Goal: Task Accomplishment & Management: Use online tool/utility

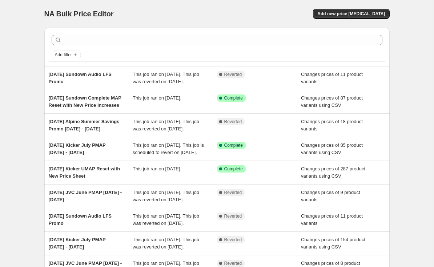
click at [365, 12] on span "Add new price [MEDICAL_DATA]" at bounding box center [351, 14] width 68 height 6
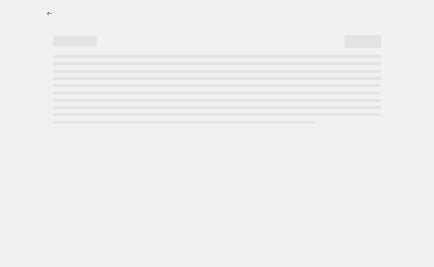
select select "percentage"
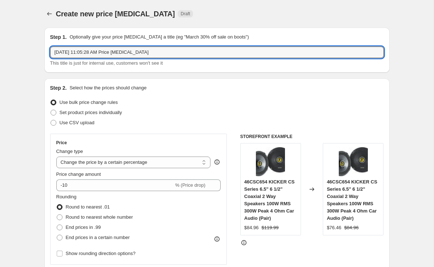
click at [71, 55] on input "[DATE] 11:05:28 AM Price [MEDICAL_DATA]" at bounding box center [217, 53] width 334 height 12
click at [73, 52] on input "[DATE] 11:05:28 AM Price [MEDICAL_DATA]" at bounding box center [217, 53] width 334 height 12
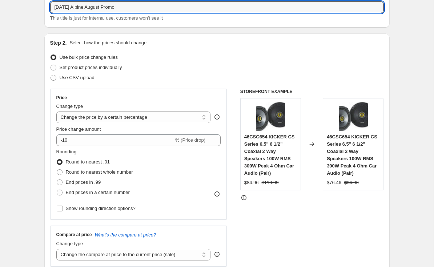
scroll to position [44, 0]
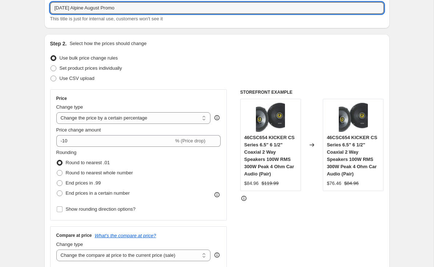
type input "[DATE] Alpine August Promo"
click at [55, 72] on label "Set product prices individually" at bounding box center [86, 68] width 72 height 10
click at [51, 66] on input "Set product prices individually" at bounding box center [51, 65] width 0 height 0
radio input "true"
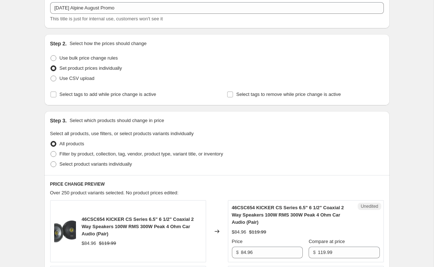
click at [54, 96] on input "Select tags to add while price change is active" at bounding box center [54, 95] width 6 height 6
checkbox input "true"
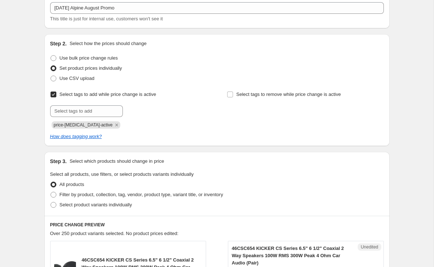
click at [113, 127] on icon "Remove price-change-job-active" at bounding box center [116, 125] width 7 height 7
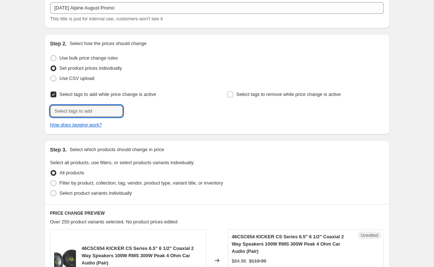
click at [62, 115] on input "text" at bounding box center [86, 111] width 73 height 12
type input "P"
type input "pmap-active"
click at [140, 109] on span "pmap-active" at bounding box center [151, 110] width 25 height 5
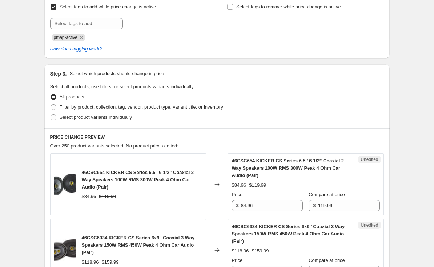
scroll to position [132, 0]
click at [53, 120] on label "Select product variants individually" at bounding box center [91, 117] width 82 height 10
click at [51, 115] on input "Select product variants individually" at bounding box center [51, 114] width 0 height 0
radio input "true"
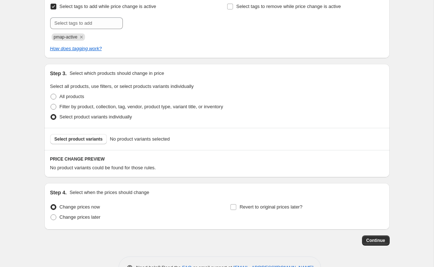
click at [232, 207] on input "Revert to original prices later?" at bounding box center [233, 207] width 6 height 6
checkbox input "true"
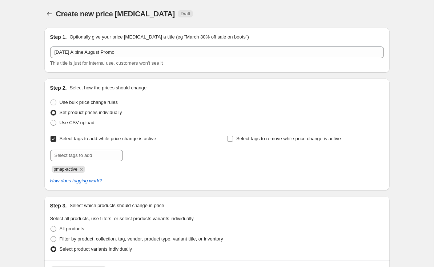
scroll to position [0, 0]
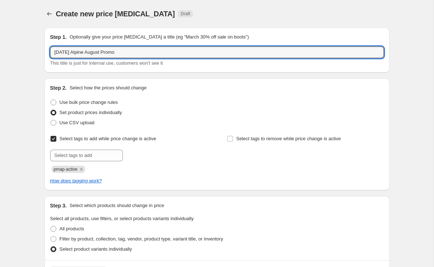
click at [97, 51] on input "[DATE] Alpine August Promo" at bounding box center [217, 53] width 334 height 12
click at [114, 50] on input "[DATE] Alpine August Promo" at bounding box center [217, 53] width 334 height 12
click at [115, 52] on input "[DATE] Alpine August Promo" at bounding box center [217, 53] width 334 height 12
click at [144, 57] on input "[DATE] Alpine August Promo" at bounding box center [217, 53] width 334 height 12
click at [105, 53] on input "[DATE] Alpine August Promo [DATE] -" at bounding box center [217, 53] width 334 height 12
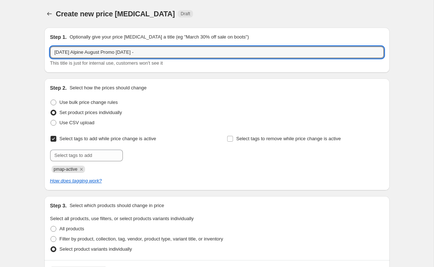
click at [105, 53] on input "[DATE] Alpine August Promo [DATE] -" at bounding box center [217, 53] width 334 height 12
click at [141, 55] on input "[DATE] Alpine Promo [DATE] -" at bounding box center [217, 53] width 334 height 12
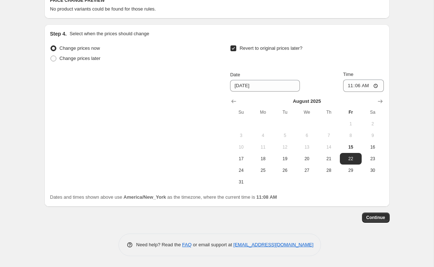
scroll to position [290, 0]
type input "[DATE] Alpine Promo [DATE] - [DATE]"
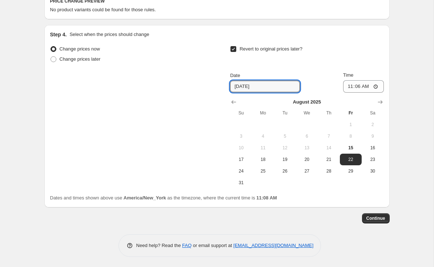
click at [240, 91] on input "[DATE]" at bounding box center [265, 87] width 70 height 12
click at [199, 87] on div "Change prices now Change prices later Revert to original prices later? Date [DA…" at bounding box center [217, 116] width 334 height 145
click at [381, 101] on icon "Show next month, September 2025" at bounding box center [380, 103] width 5 height 4
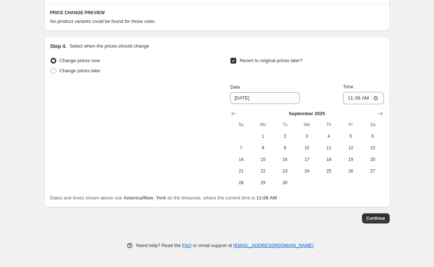
click at [380, 111] on icon "Show next month, October 2025" at bounding box center [380, 113] width 7 height 7
click at [309, 140] on button "1" at bounding box center [307, 137] width 22 height 12
type input "[DATE]"
click at [364, 95] on input "11:06" at bounding box center [363, 98] width 41 height 12
type input "02:00"
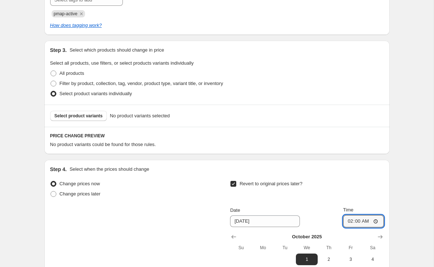
scroll to position [157, 0]
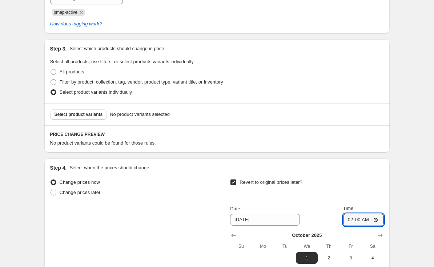
click at [64, 118] on button "Select product variants" at bounding box center [78, 114] width 57 height 10
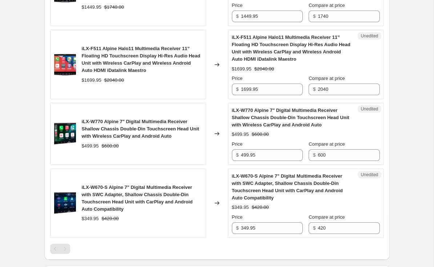
scroll to position [353, 0]
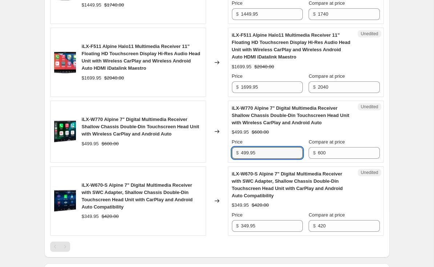
click at [244, 153] on input "499.95" at bounding box center [272, 153] width 62 height 12
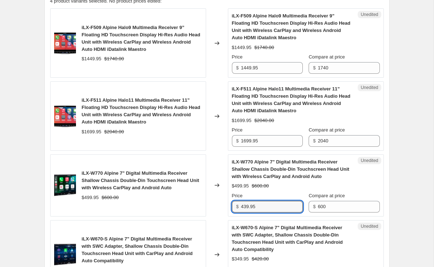
scroll to position [286, 0]
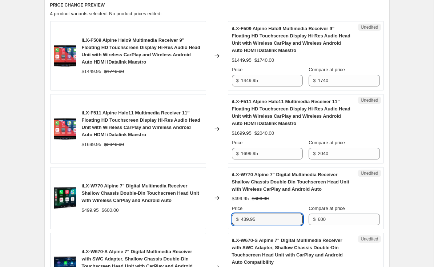
type input "439.95"
click at [245, 83] on input "1449.95" at bounding box center [272, 81] width 62 height 12
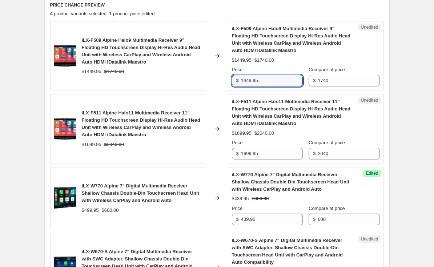
click at [243, 80] on input "1449.95" at bounding box center [272, 81] width 62 height 12
click at [284, 82] on input "1299.95.95" at bounding box center [272, 81] width 62 height 12
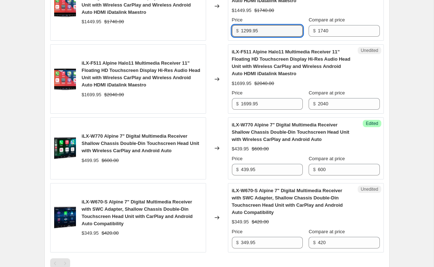
scroll to position [337, 0]
type input "1299.95"
click at [238, 101] on span "$" at bounding box center [237, 103] width 3 height 5
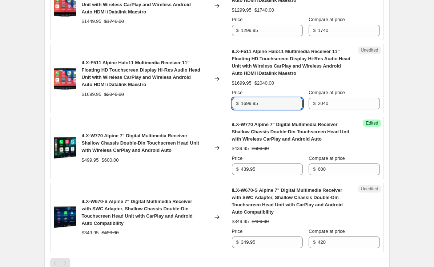
click at [242, 106] on input "1699.95" at bounding box center [272, 104] width 62 height 12
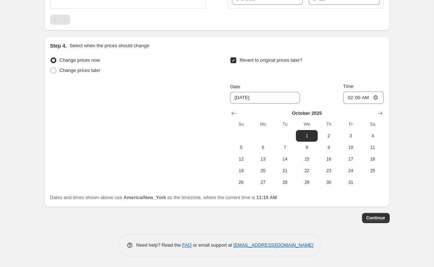
scroll to position [580, 0]
type input "1499.95"
click at [382, 218] on span "Continue" at bounding box center [375, 219] width 19 height 6
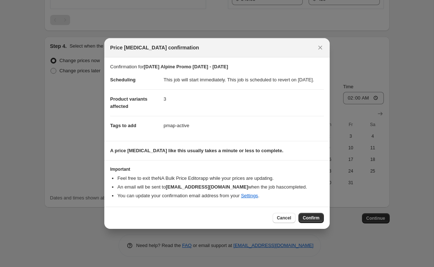
click at [280, 221] on span "Cancel" at bounding box center [284, 218] width 14 height 6
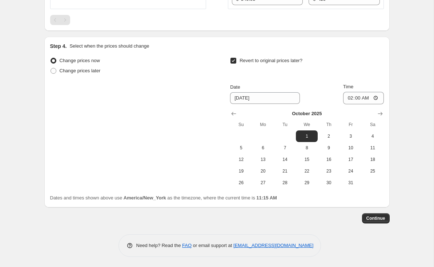
click at [380, 217] on span "Continue" at bounding box center [375, 219] width 19 height 6
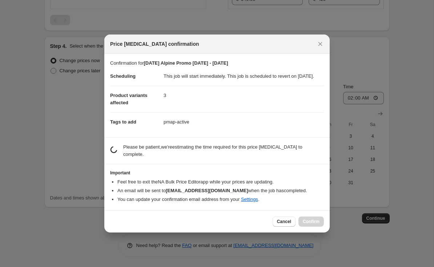
scroll to position [0, 0]
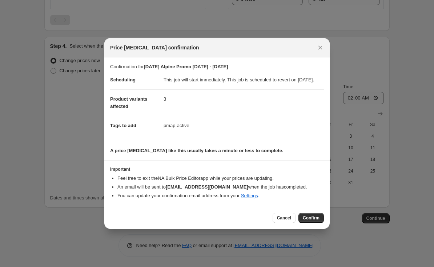
click at [312, 220] on span "Confirm" at bounding box center [311, 218] width 17 height 6
